Goal: Task Accomplishment & Management: Use online tool/utility

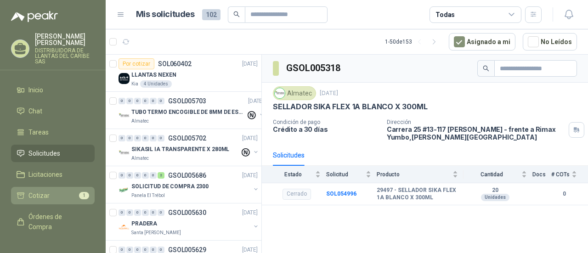
click at [57, 201] on li "Cotizar 1" at bounding box center [53, 196] width 73 height 10
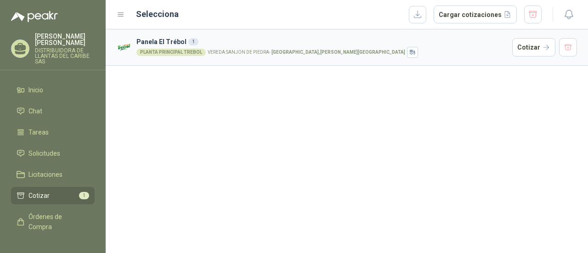
click at [211, 52] on p "VEREDA SANJON DE PIEDRA - Andalucía , Valle del Cauca" at bounding box center [307, 52] width 198 height 5
click at [538, 50] on button "Cotizar" at bounding box center [534, 47] width 43 height 18
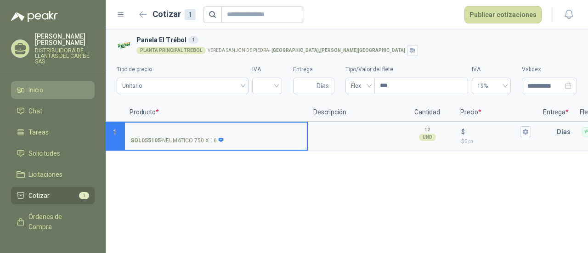
click at [33, 95] on span "Inicio" at bounding box center [36, 90] width 15 height 10
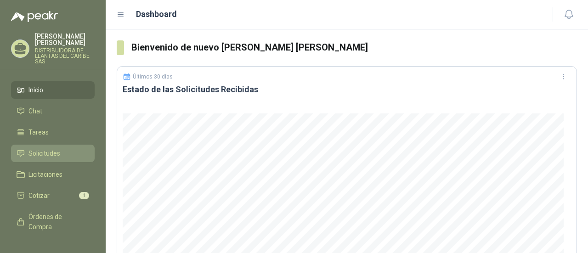
click at [46, 159] on span "Solicitudes" at bounding box center [45, 153] width 32 height 10
